Goal: Find specific page/section: Find specific page/section

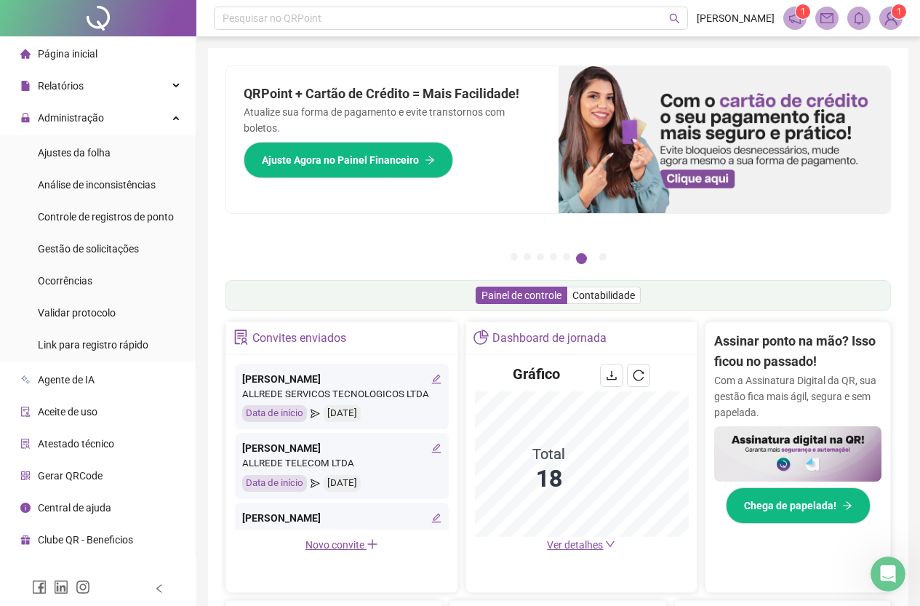
click at [574, 547] on span "Ver detalhes" at bounding box center [575, 545] width 56 height 12
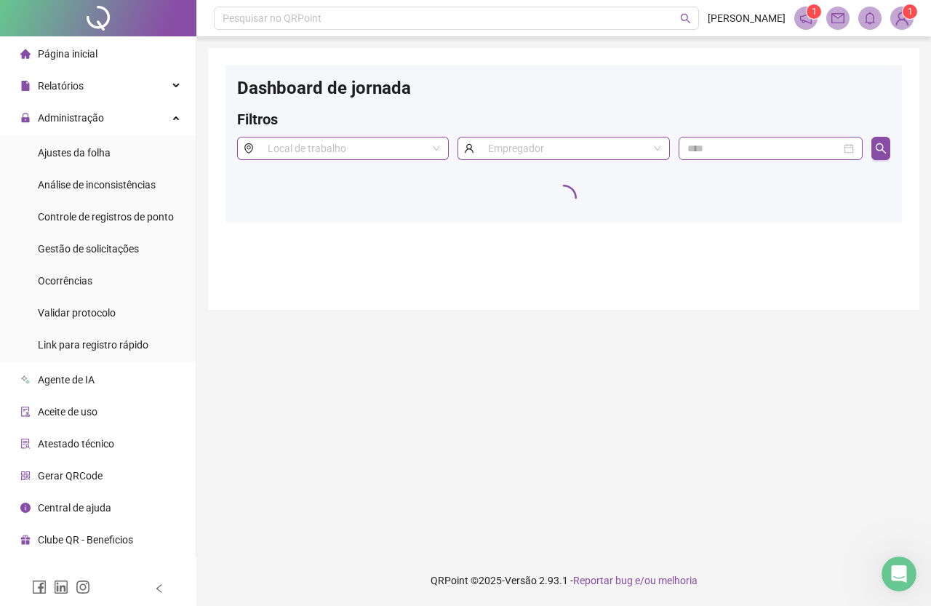
click at [87, 57] on span "Página inicial" at bounding box center [68, 54] width 60 height 12
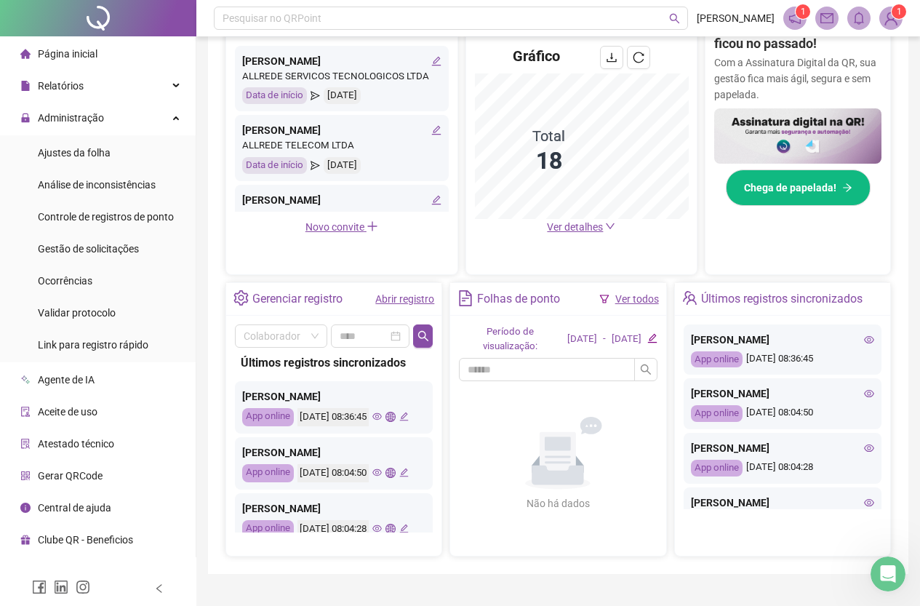
click at [586, 226] on span "Ver detalhes" at bounding box center [575, 227] width 56 height 12
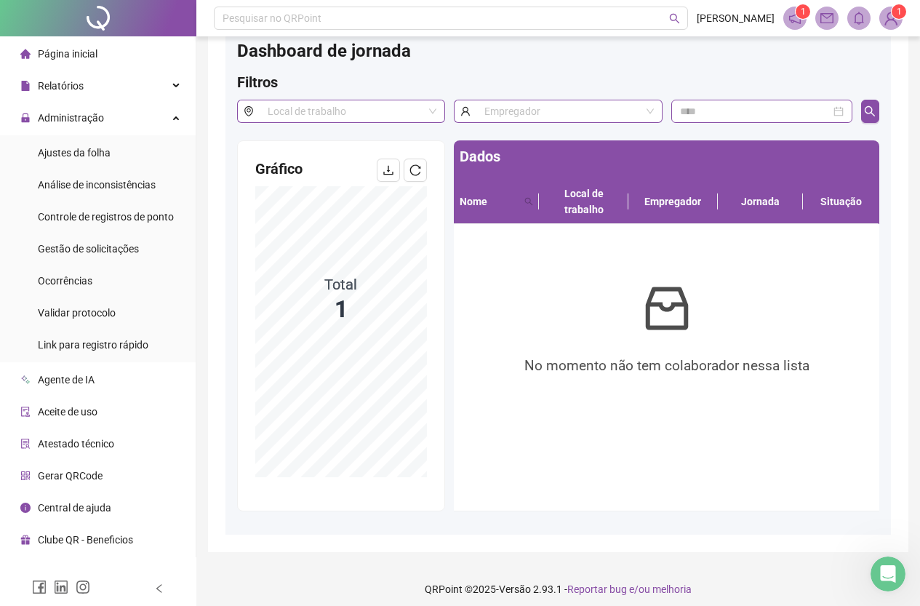
scroll to position [57, 0]
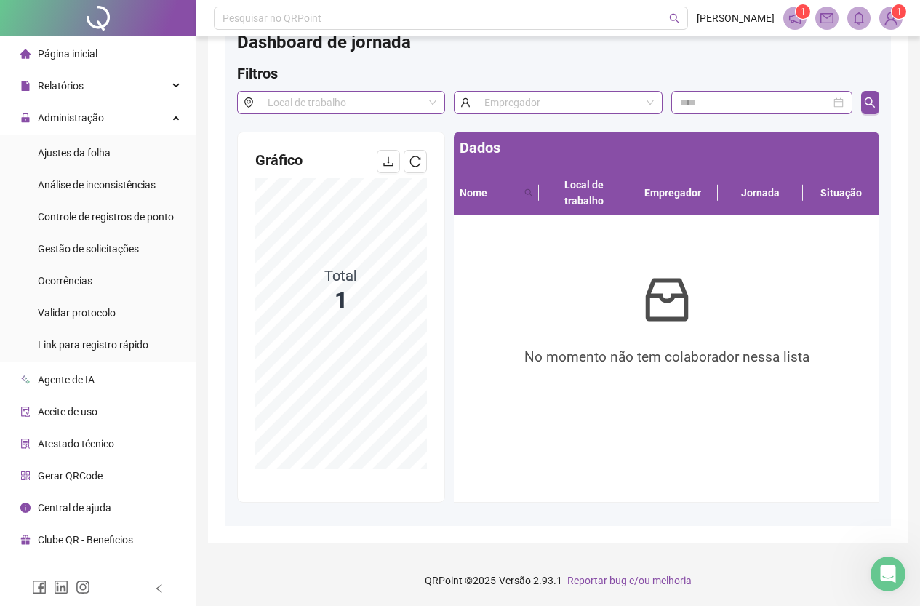
click at [519, 185] on div "Nome" at bounding box center [496, 193] width 73 height 16
click at [528, 188] on icon "search" at bounding box center [528, 192] width 9 height 9
click at [448, 301] on div "Gráfico Total 1" at bounding box center [341, 317] width 217 height 371
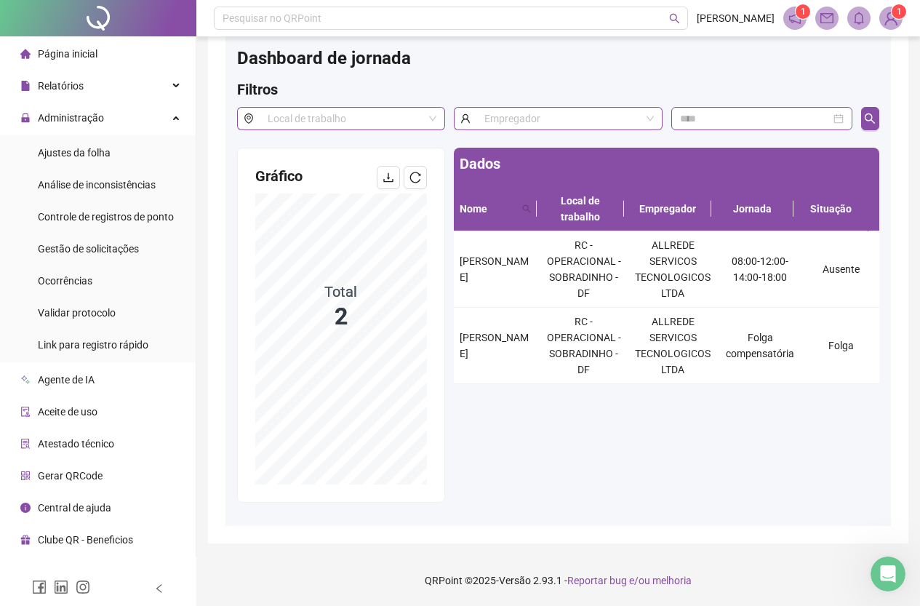
scroll to position [30, 0]
click at [471, 437] on div "Dados Nome Local de trabalho Empregador Jornada Situação [PERSON_NAME] RC - OPE…" at bounding box center [667, 325] width 434 height 355
click at [530, 207] on icon "search" at bounding box center [526, 208] width 9 height 9
click at [522, 471] on div "Dados Nome Local de trabalho Empregador Jornada Situação [PERSON_NAME] RC - OPE…" at bounding box center [667, 325] width 434 height 355
click at [597, 427] on div "Dados Nome Local de trabalho Empregador Jornada Situação [PERSON_NAME] RC - OPE…" at bounding box center [667, 325] width 434 height 355
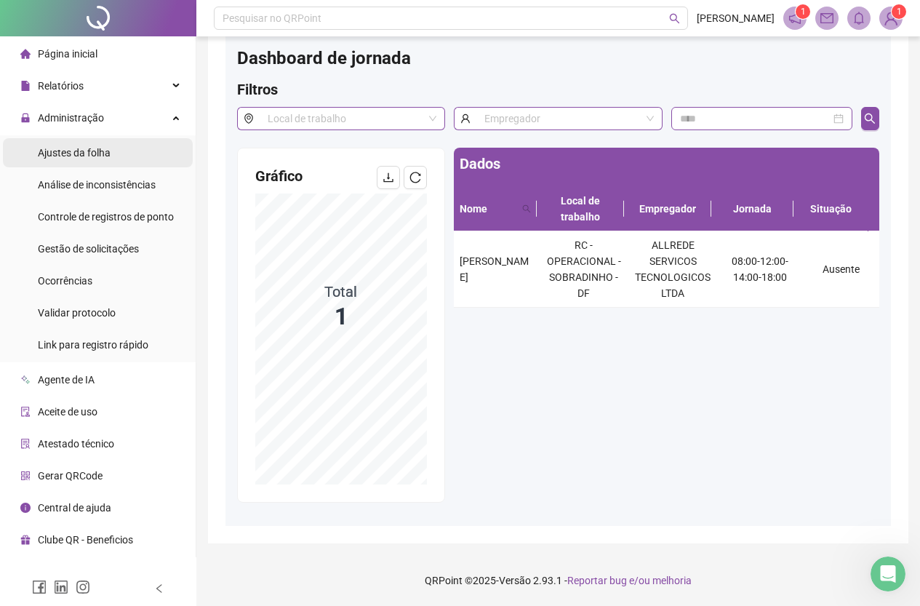
click at [123, 47] on li "Página inicial" at bounding box center [98, 53] width 190 height 29
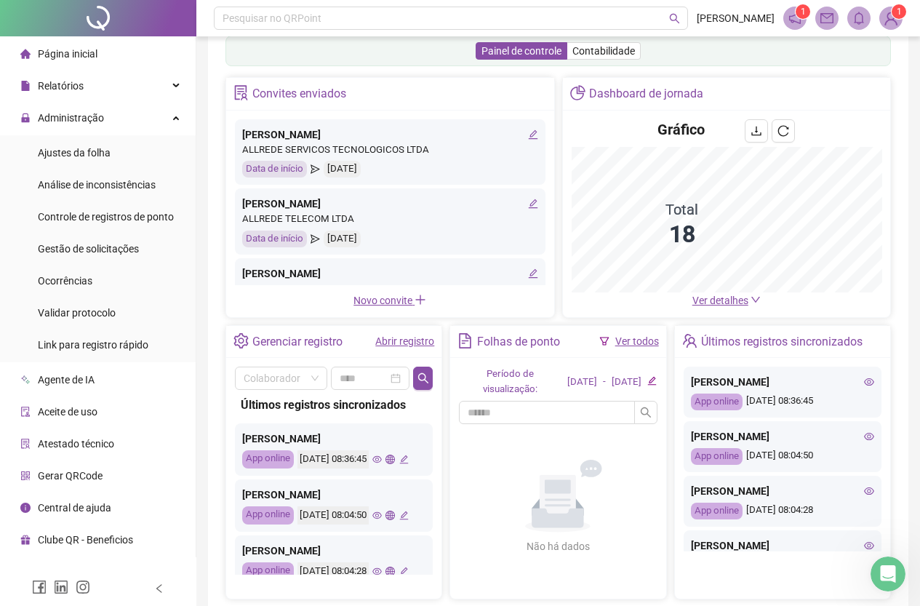
click at [73, 380] on span "Agente de IA" at bounding box center [66, 380] width 57 height 12
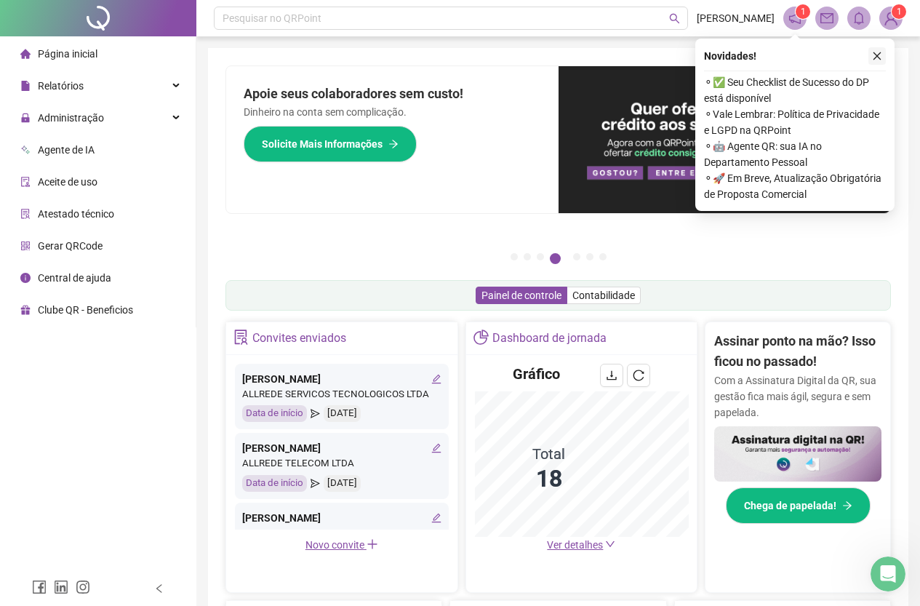
click at [881, 52] on icon "close" at bounding box center [877, 56] width 10 height 10
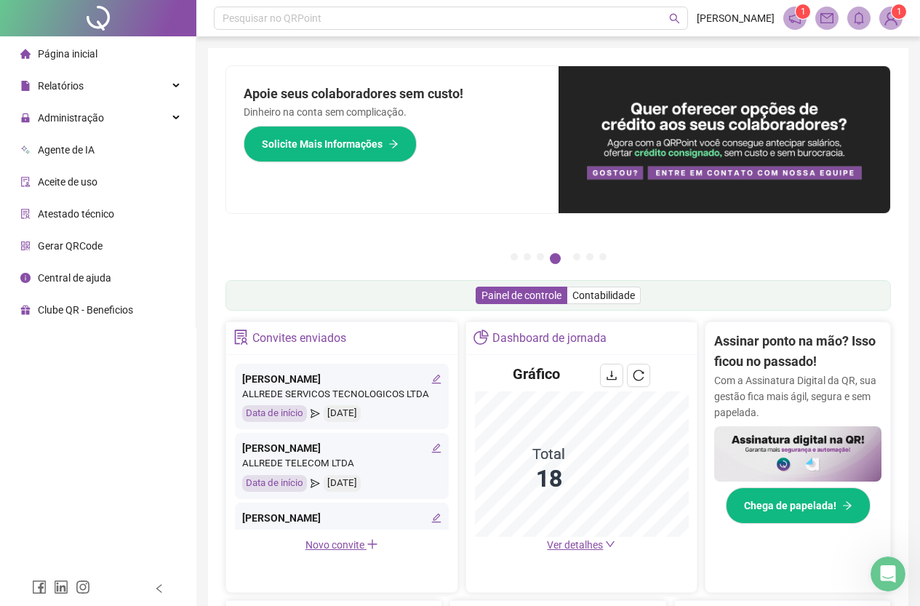
click at [589, 545] on span "Ver detalhes" at bounding box center [575, 545] width 56 height 12
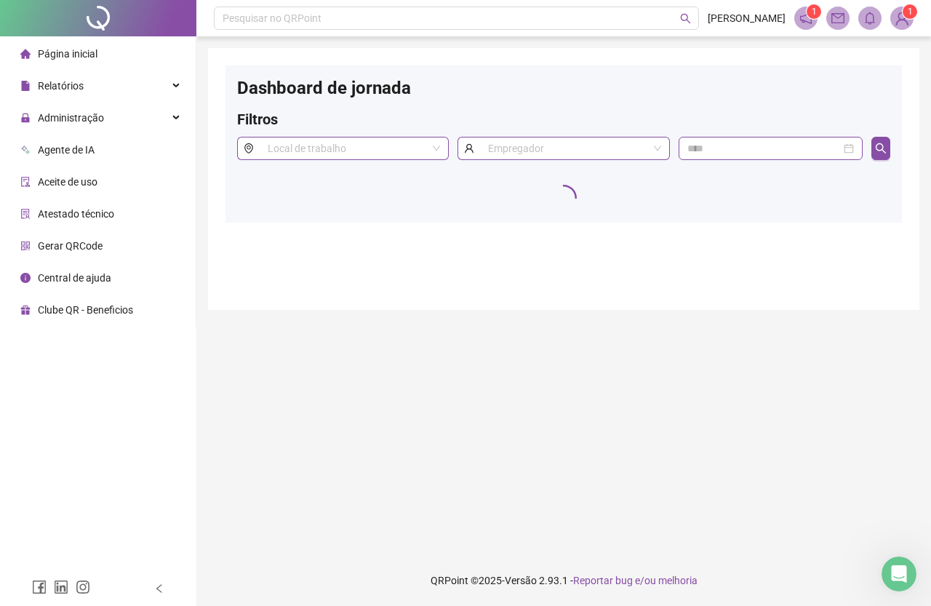
click at [65, 54] on span "Página inicial" at bounding box center [68, 54] width 60 height 12
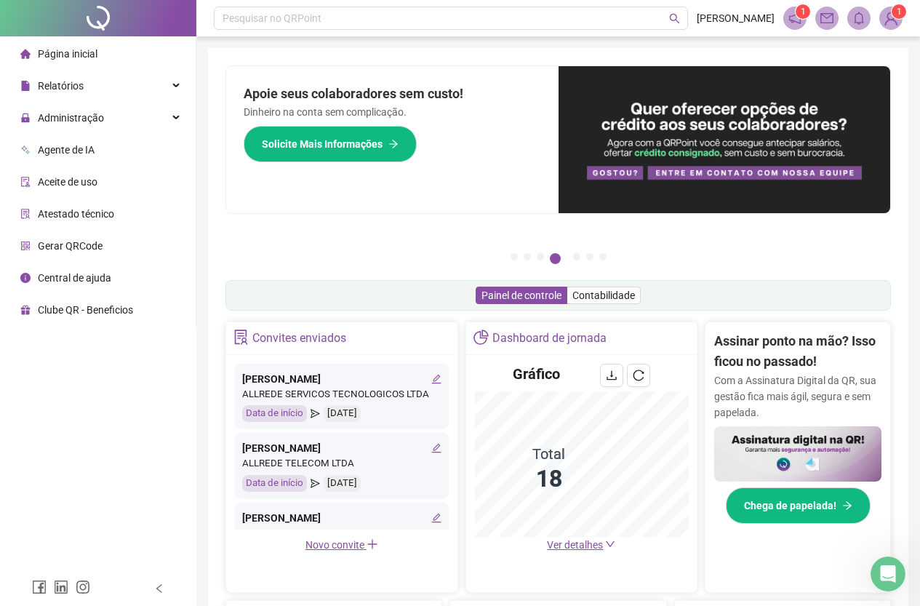
click at [89, 54] on span "Página inicial" at bounding box center [68, 54] width 60 height 12
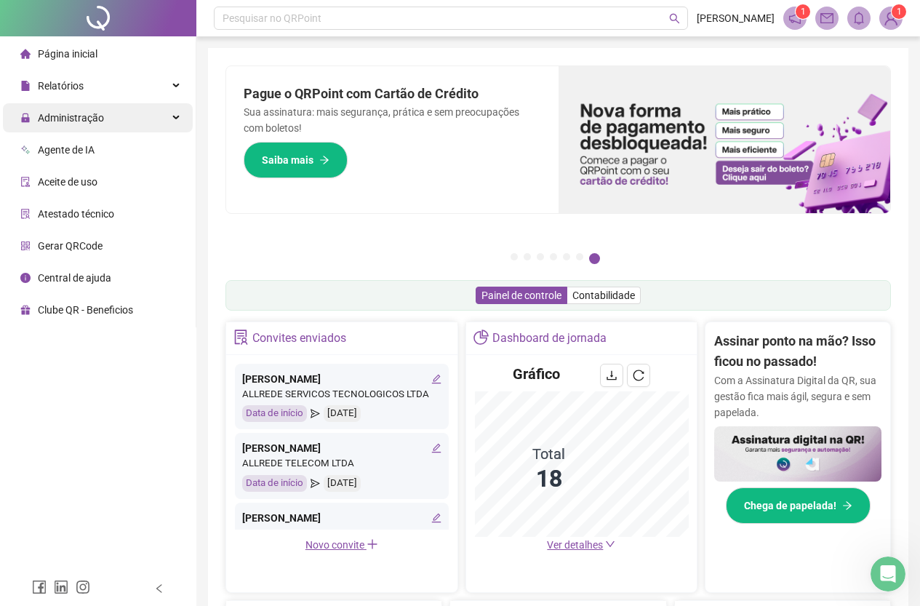
click at [99, 117] on span "Administração" at bounding box center [71, 118] width 66 height 12
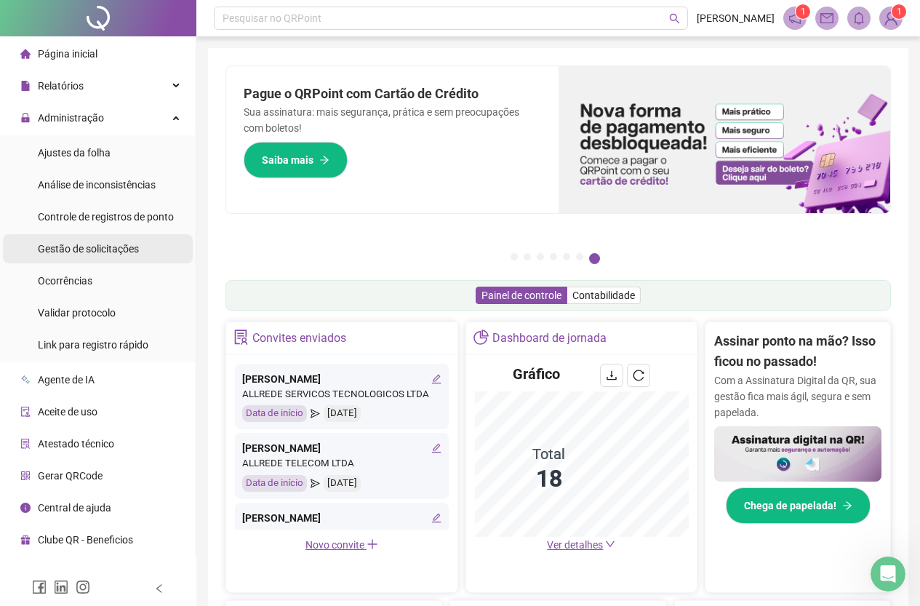
click at [135, 241] on div "Gestão de solicitações" at bounding box center [88, 248] width 101 height 29
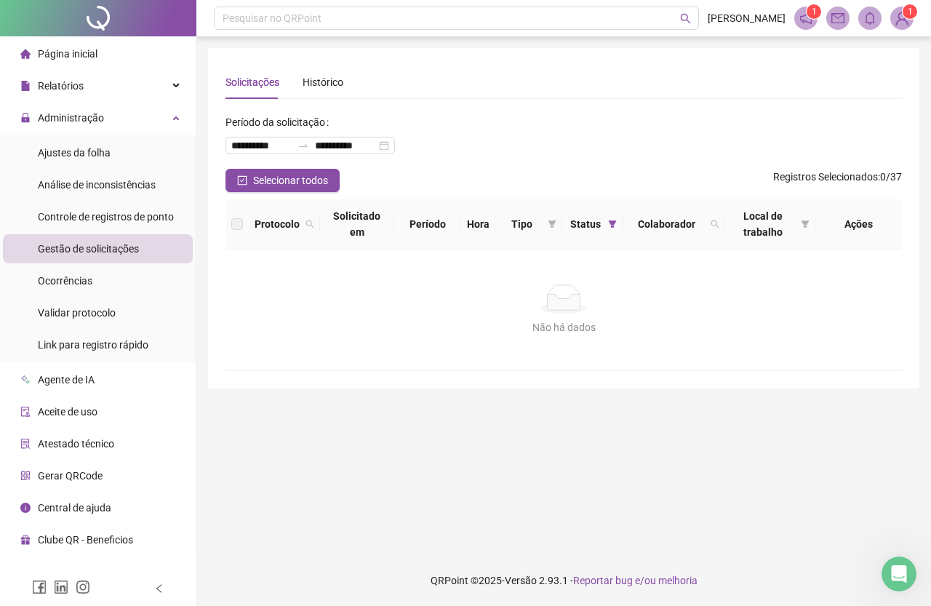
click at [135, 248] on span "Gestão de solicitações" at bounding box center [88, 249] width 101 height 12
click at [86, 258] on div "Gestão de solicitações" at bounding box center [88, 248] width 101 height 29
click at [130, 220] on span "Controle de registros de ponto" at bounding box center [106, 217] width 136 height 12
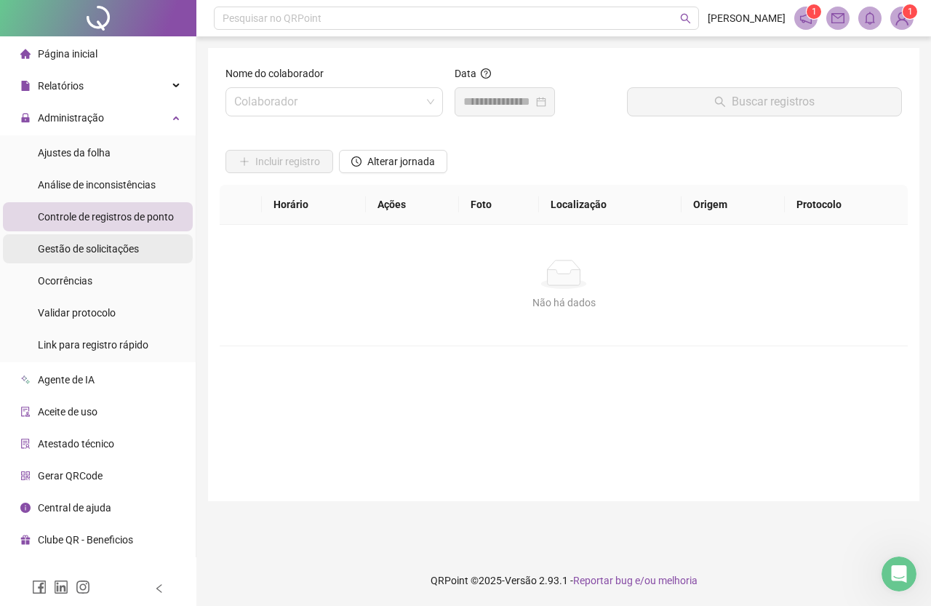
click at [132, 255] on span "Gestão de solicitações" at bounding box center [88, 249] width 101 height 12
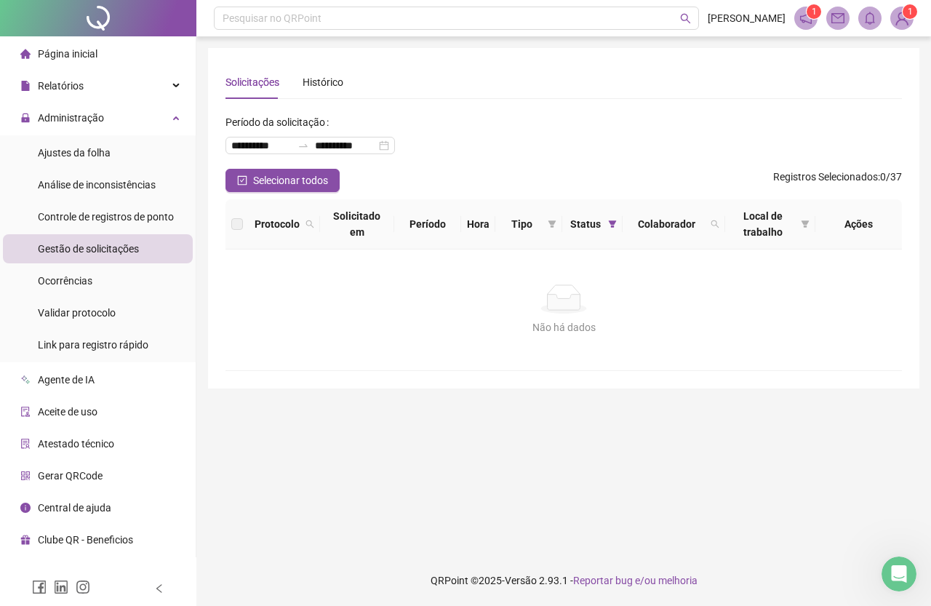
click at [128, 249] on span "Gestão de solicitações" at bounding box center [88, 249] width 101 height 12
click at [139, 246] on li "Gestão de solicitações" at bounding box center [98, 248] width 190 height 29
click at [112, 211] on span "Controle de registros de ponto" at bounding box center [106, 217] width 136 height 12
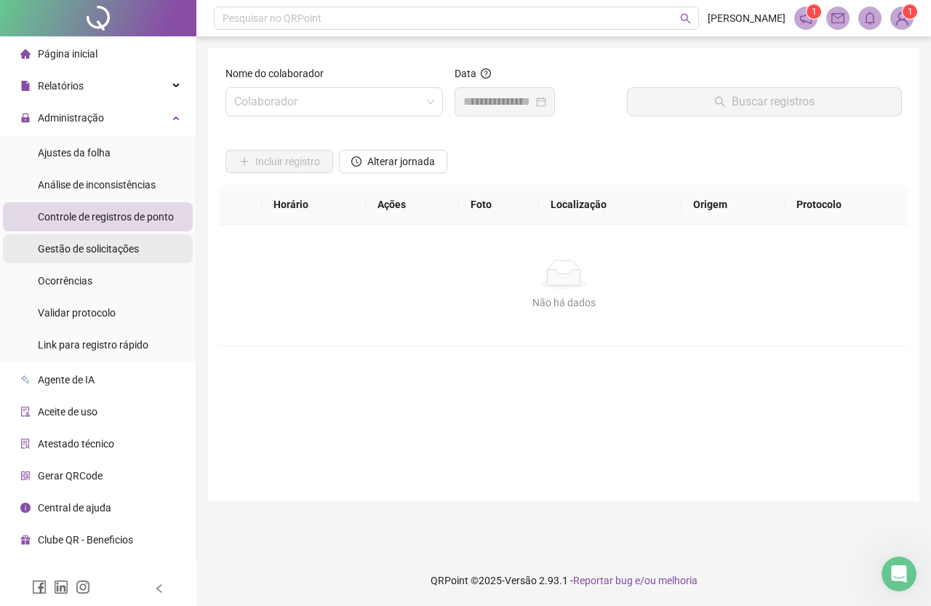
click at [121, 246] on span "Gestão de solicitações" at bounding box center [88, 249] width 101 height 12
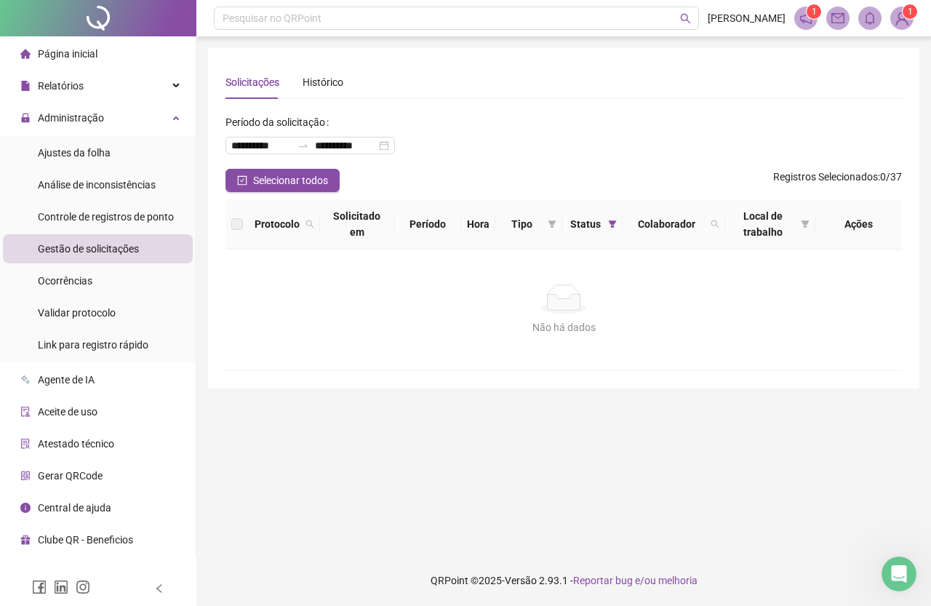
click at [119, 258] on div "Gestão de solicitações" at bounding box center [88, 248] width 101 height 29
click at [128, 217] on span "Controle de registros de ponto" at bounding box center [106, 217] width 136 height 12
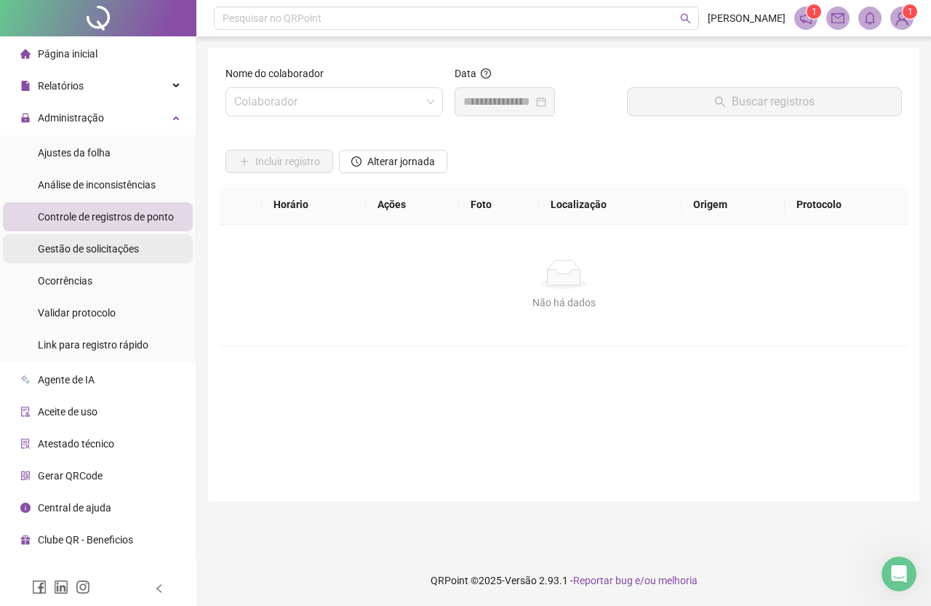
click at [122, 254] on span "Gestão de solicitações" at bounding box center [88, 249] width 101 height 12
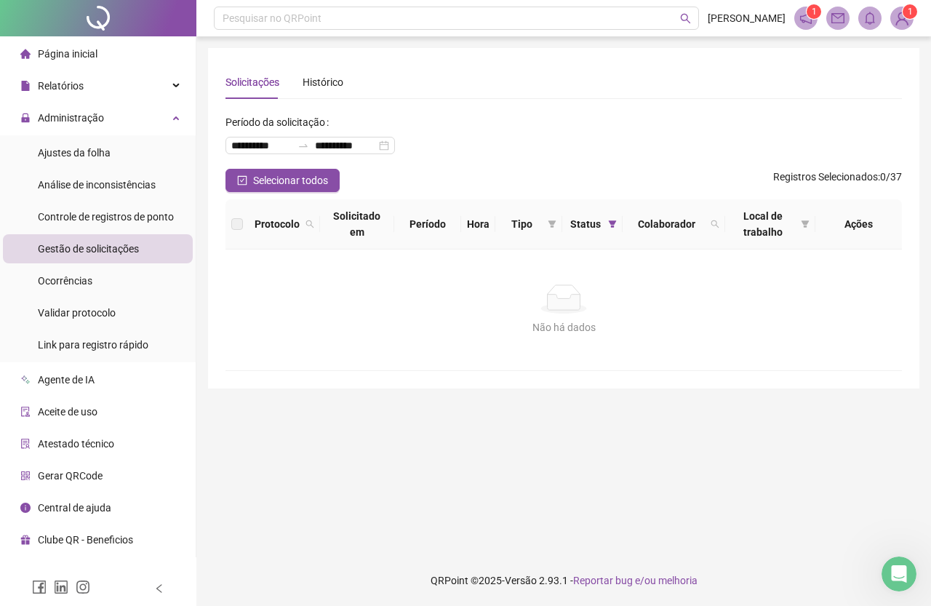
click at [130, 247] on span "Gestão de solicitações" at bounding box center [88, 249] width 101 height 12
click at [113, 150] on li "Ajustes da folha" at bounding box center [98, 152] width 190 height 29
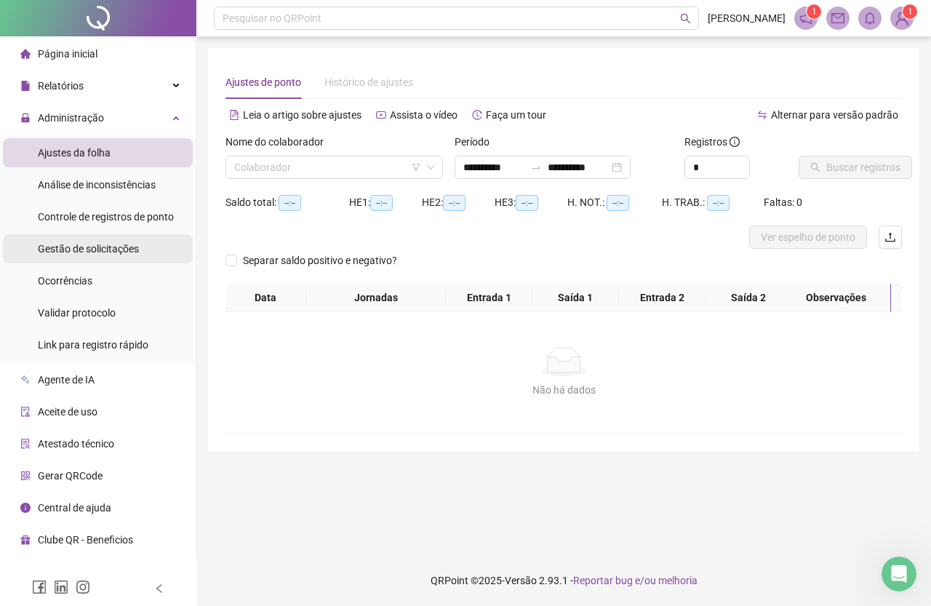
click at [147, 253] on li "Gestão de solicitações" at bounding box center [98, 248] width 190 height 29
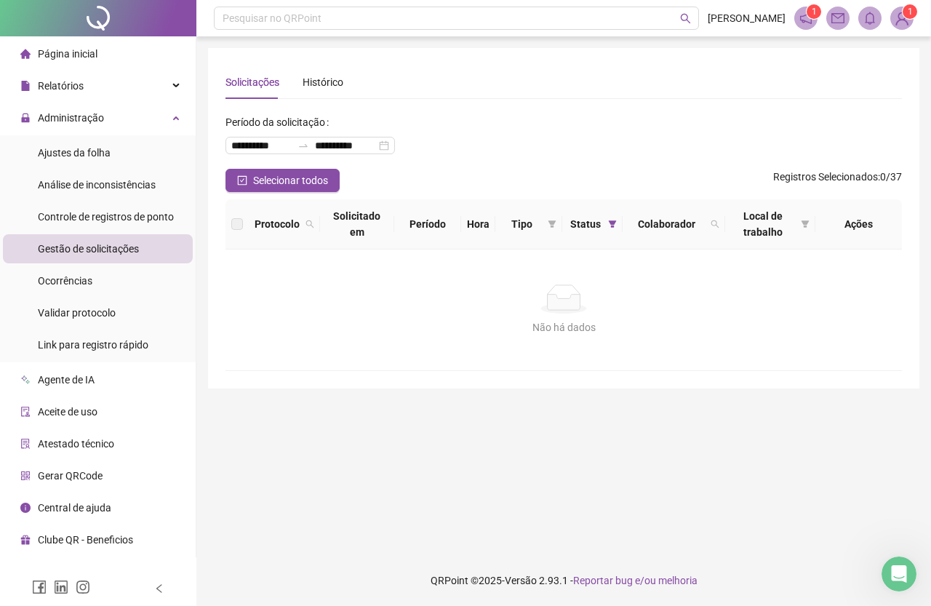
click at [125, 65] on li "Página inicial" at bounding box center [98, 53] width 190 height 29
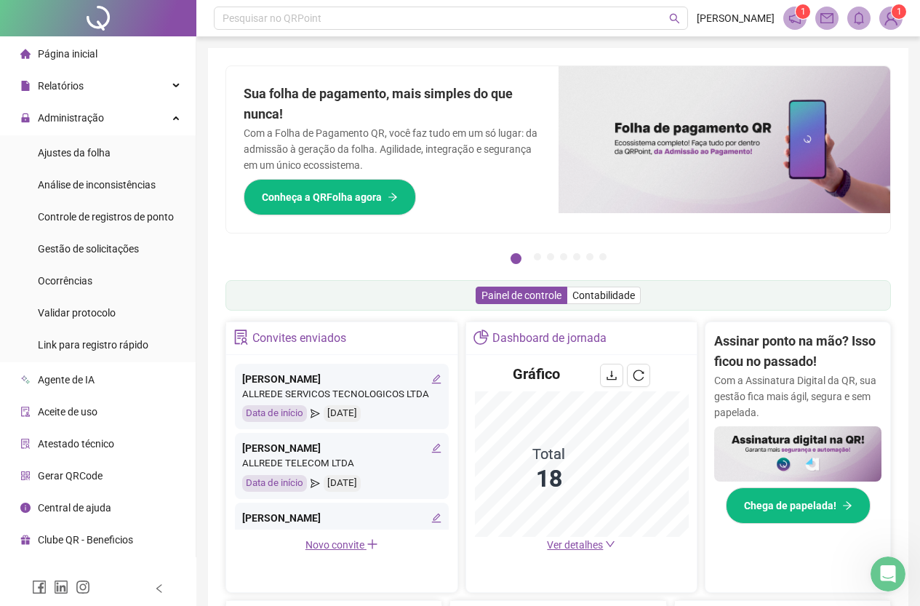
click at [105, 57] on li "Página inicial" at bounding box center [98, 53] width 190 height 29
click at [52, 51] on span "Página inicial" at bounding box center [68, 54] width 60 height 12
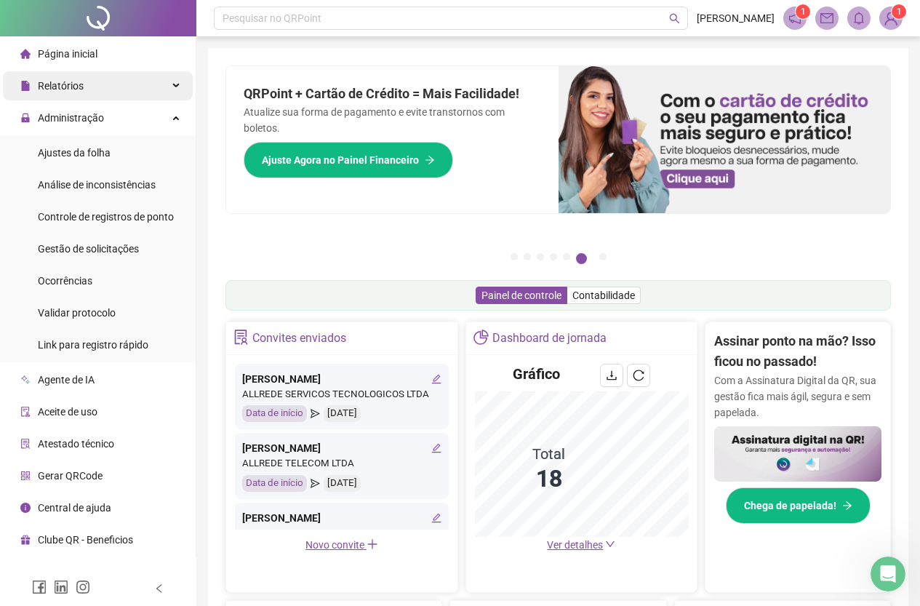
click at [41, 52] on span "Página inicial" at bounding box center [68, 54] width 60 height 12
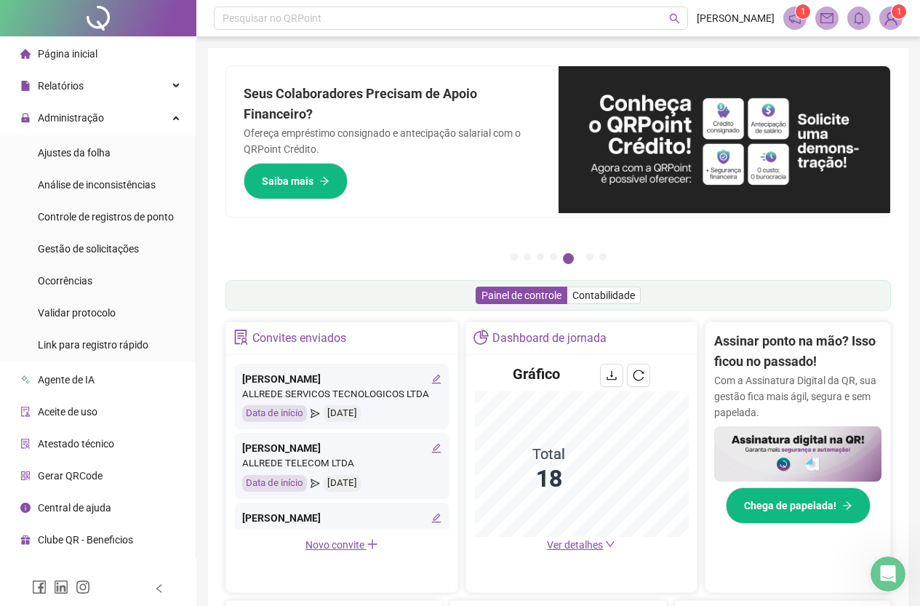
click at [100, 52] on li "Página inicial" at bounding box center [98, 53] width 190 height 29
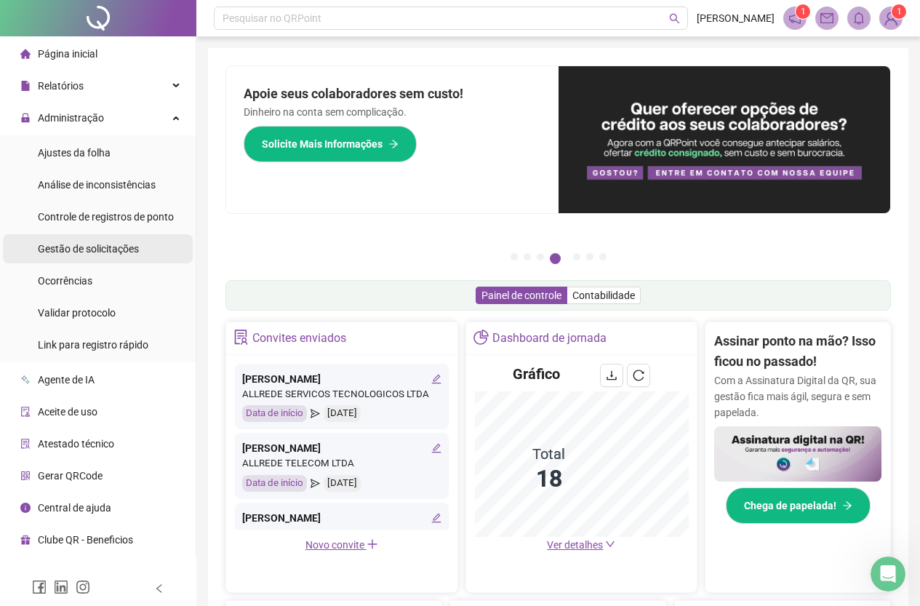
click at [103, 256] on div "Gestão de solicitações" at bounding box center [88, 248] width 101 height 29
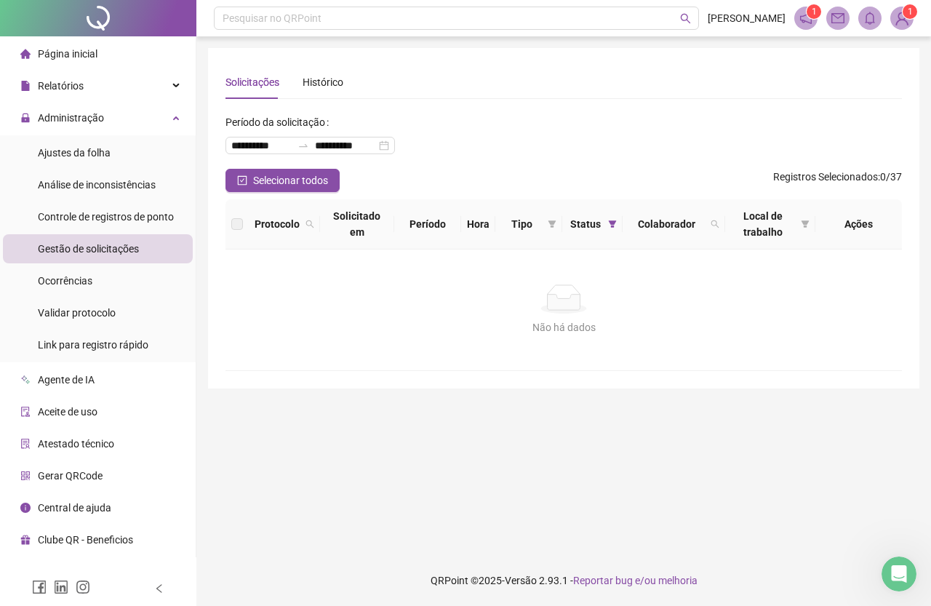
click at [77, 52] on span "Página inicial" at bounding box center [68, 54] width 60 height 12
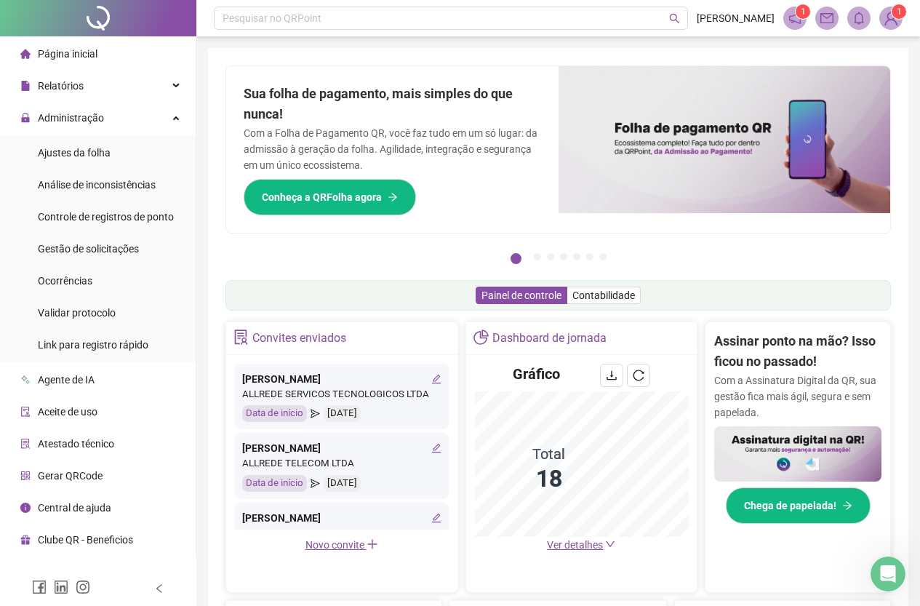
click at [76, 68] on div "Página inicial" at bounding box center [58, 53] width 77 height 29
click at [81, 60] on div "Página inicial" at bounding box center [58, 53] width 77 height 29
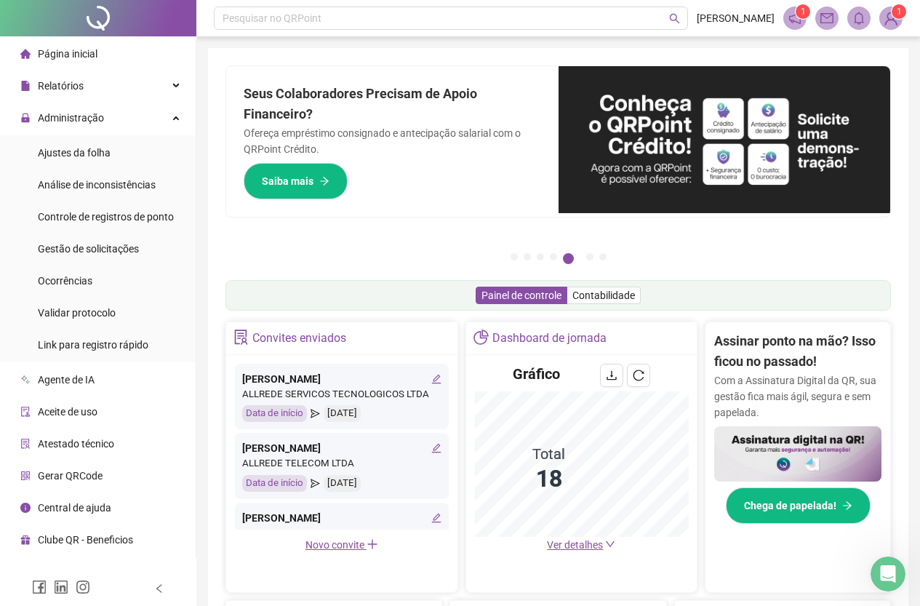
click at [97, 60] on li "Página inicial" at bounding box center [98, 53] width 190 height 29
click at [99, 51] on li "Página inicial" at bounding box center [98, 53] width 190 height 29
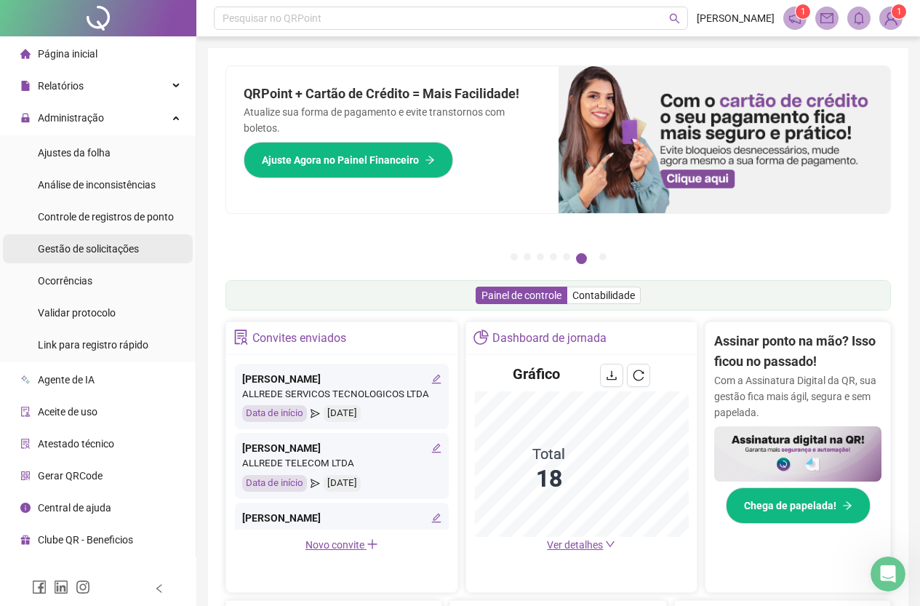
click at [114, 243] on span "Gestão de solicitações" at bounding box center [88, 249] width 101 height 12
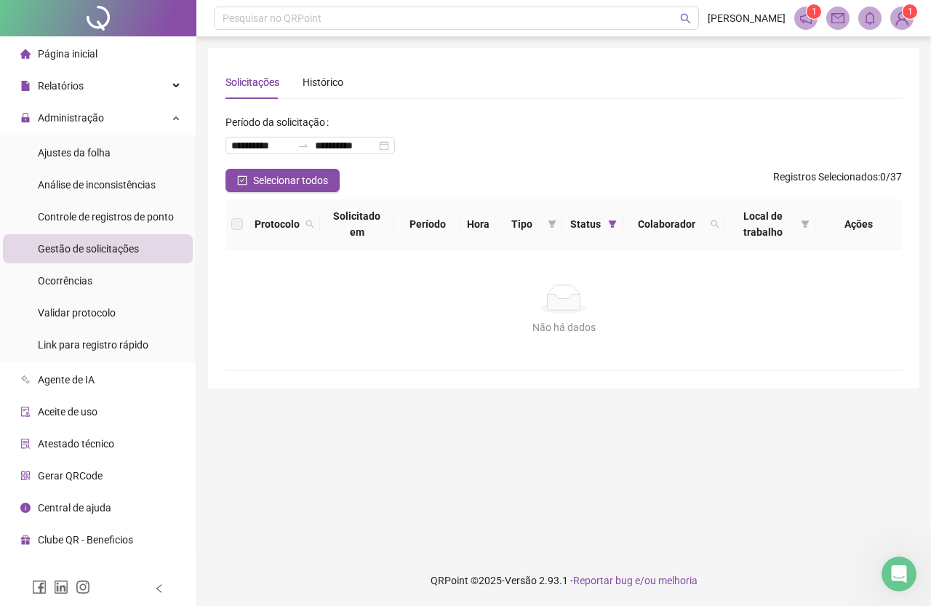
click at [68, 44] on div "Página inicial" at bounding box center [58, 53] width 77 height 29
